Goal: Transaction & Acquisition: Subscribe to service/newsletter

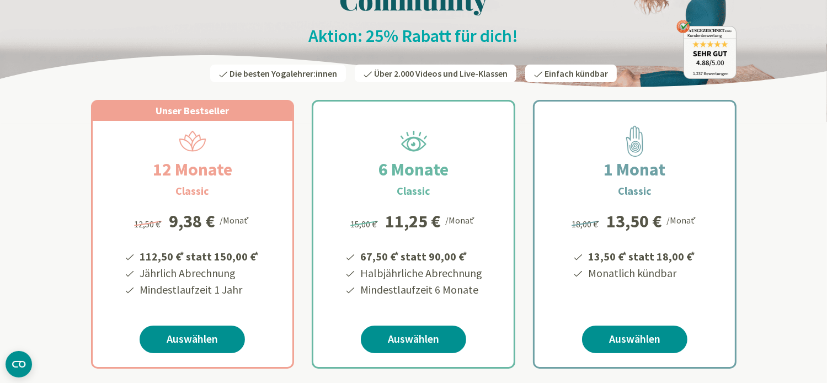
scroll to position [276, 0]
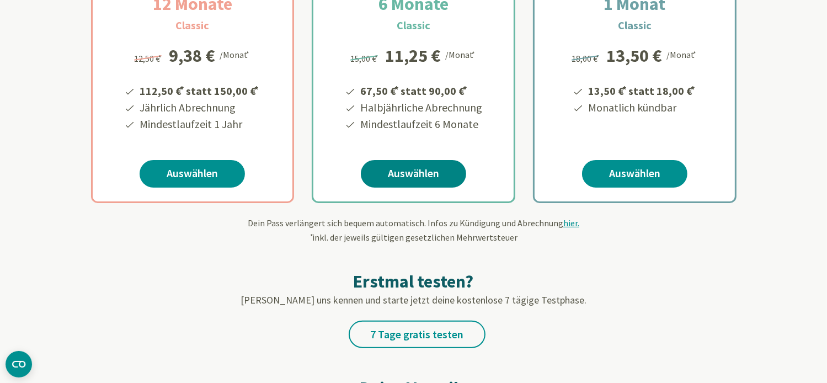
click at [448, 173] on link "Auswählen" at bounding box center [413, 174] width 105 height 28
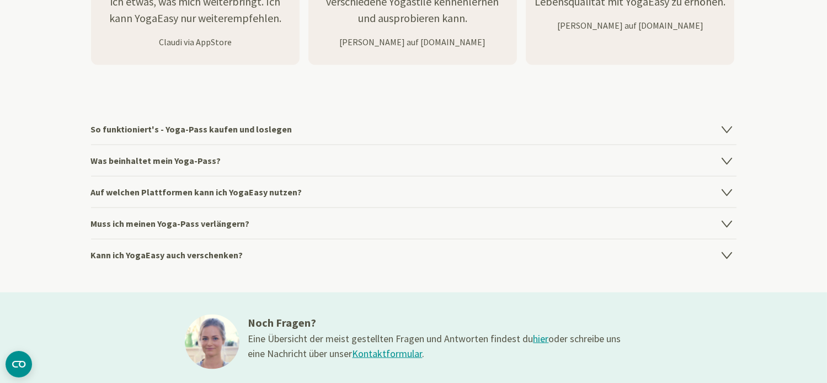
scroll to position [1544, 0]
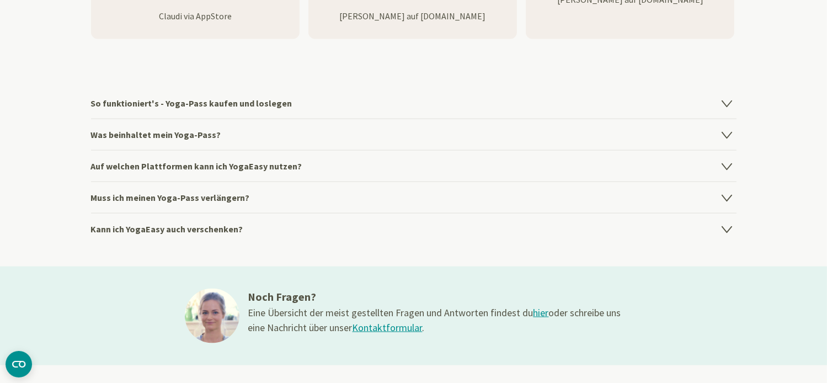
click at [722, 167] on icon at bounding box center [726, 165] width 13 height 13
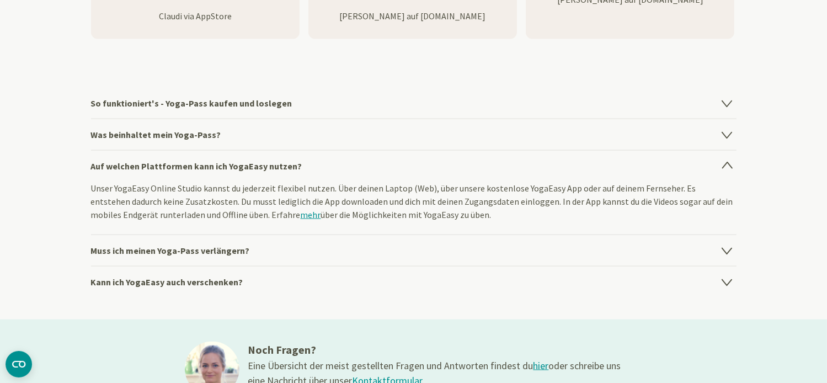
click at [723, 167] on icon at bounding box center [726, 166] width 9 height 6
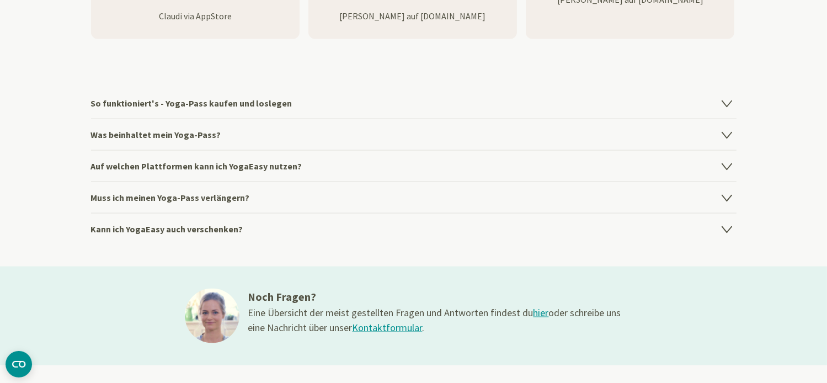
click at [726, 197] on icon at bounding box center [725, 198] width 9 height 6
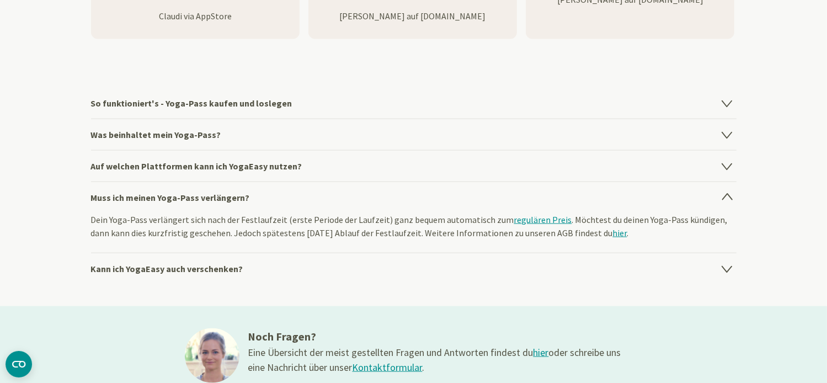
click at [726, 197] on icon at bounding box center [726, 197] width 9 height 6
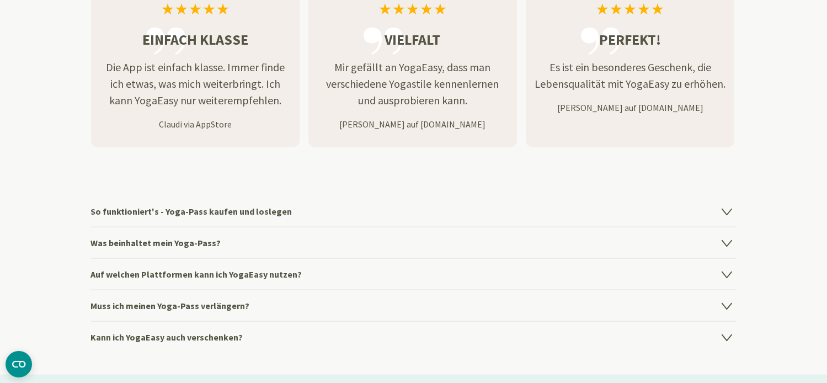
scroll to position [1434, 0]
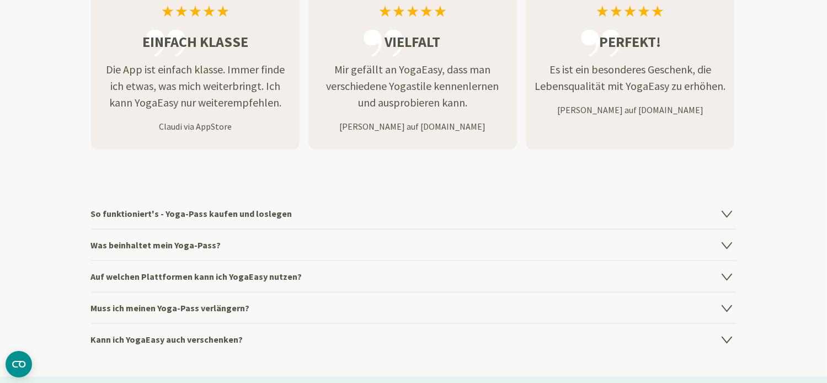
click at [727, 214] on icon at bounding box center [725, 214] width 9 height 6
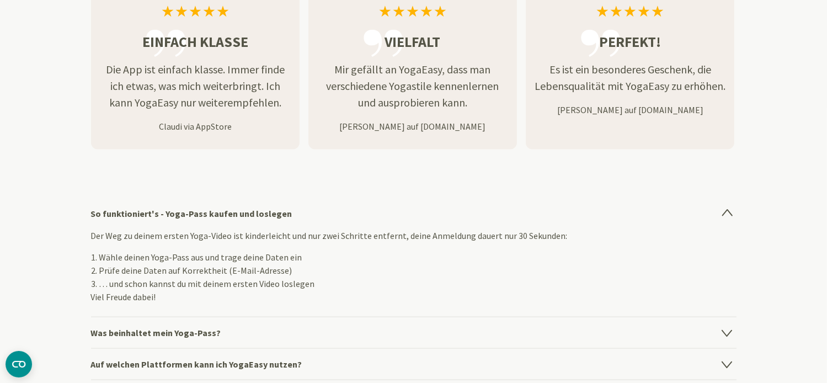
click at [727, 214] on icon at bounding box center [726, 213] width 9 height 6
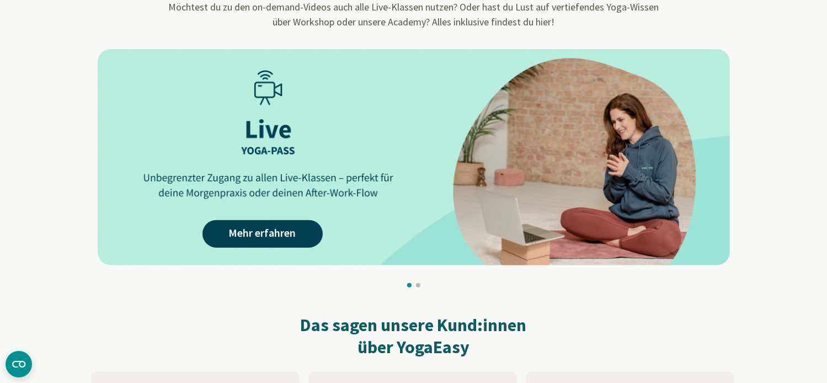
scroll to position [1048, 0]
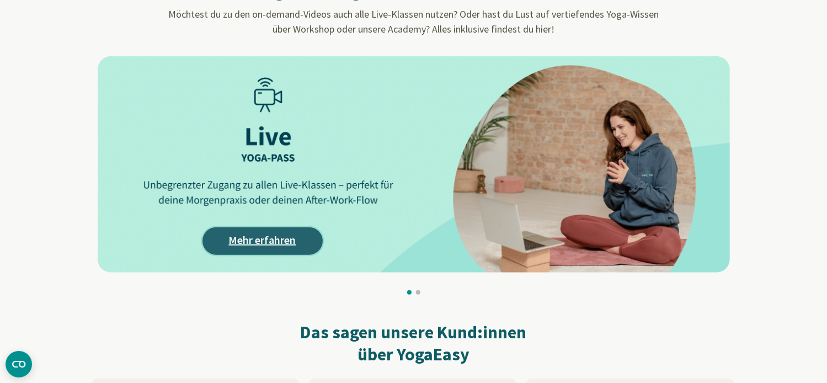
click at [302, 243] on link "Mehr erfahren" at bounding box center [262, 241] width 120 height 28
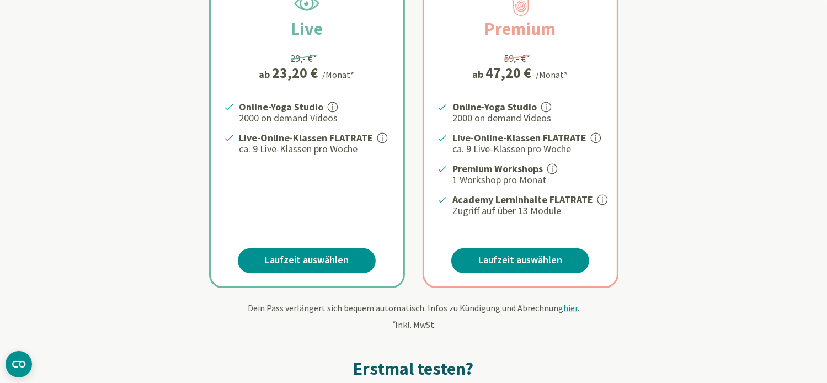
scroll to position [221, 0]
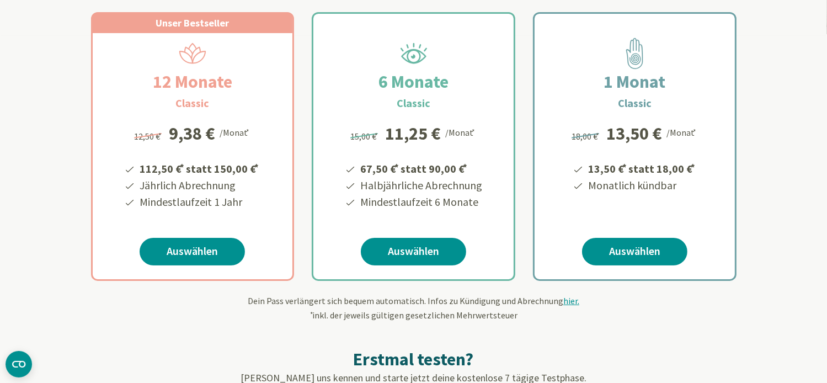
scroll to position [165, 0]
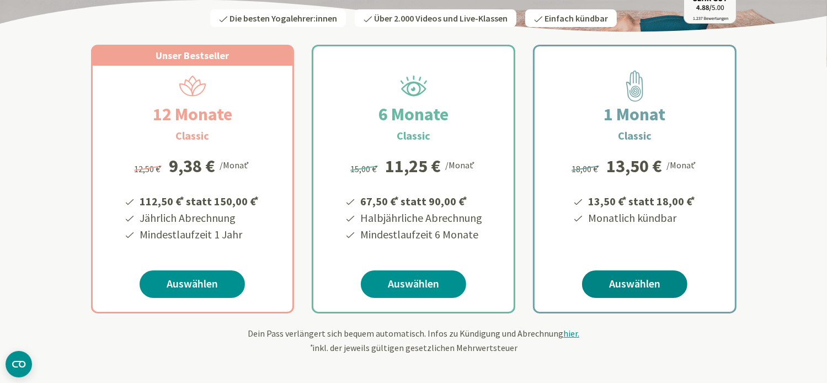
click at [676, 286] on link "Auswählen" at bounding box center [634, 284] width 105 height 28
